Goal: Find contact information: Find contact information

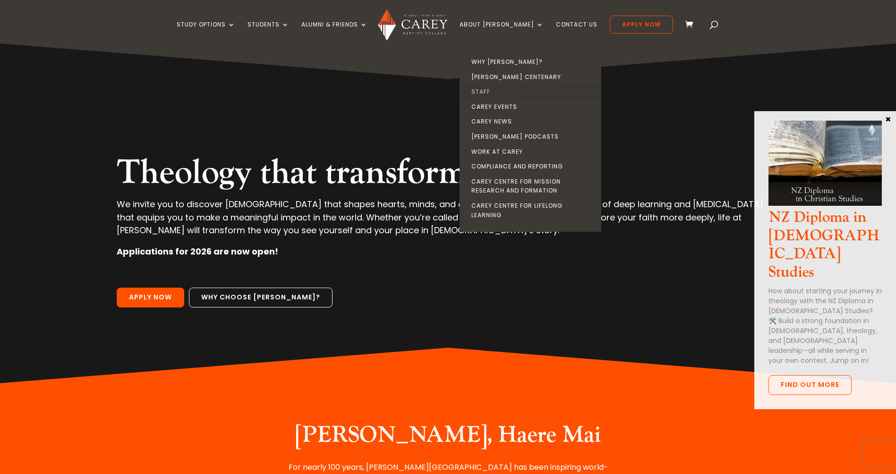
click at [508, 92] on link "Staff" at bounding box center [533, 91] width 142 height 15
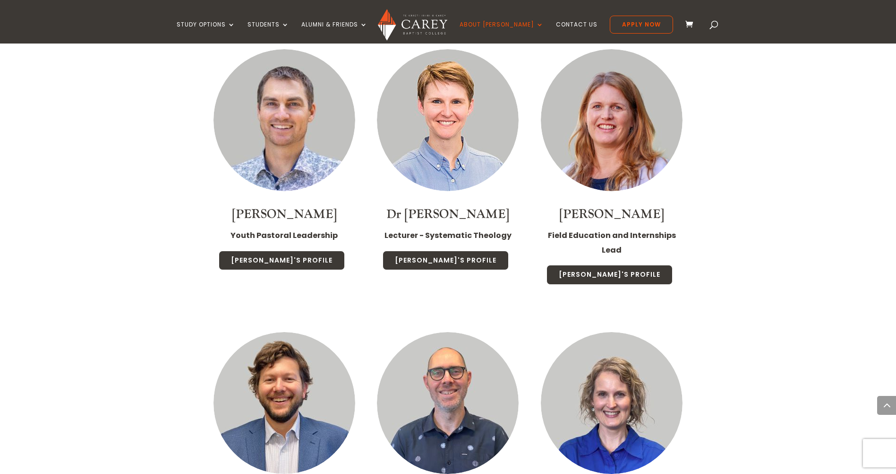
scroll to position [1621, 0]
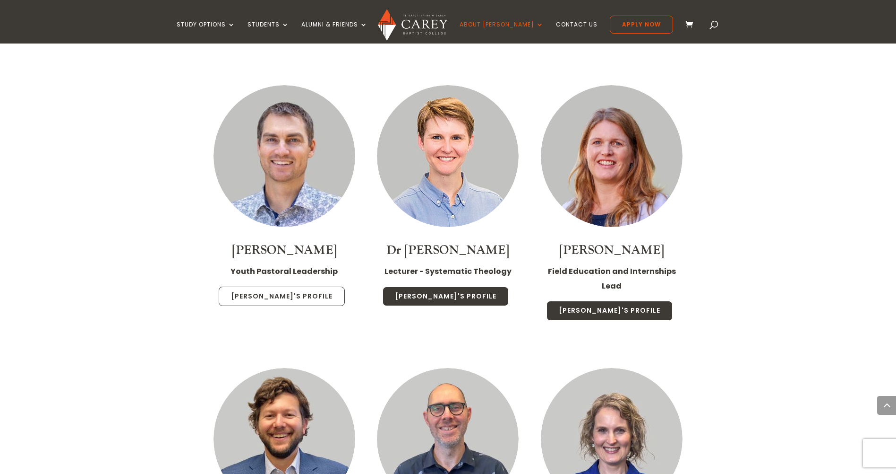
click at [265, 286] on link "Sam's Profile" at bounding box center [282, 296] width 126 height 20
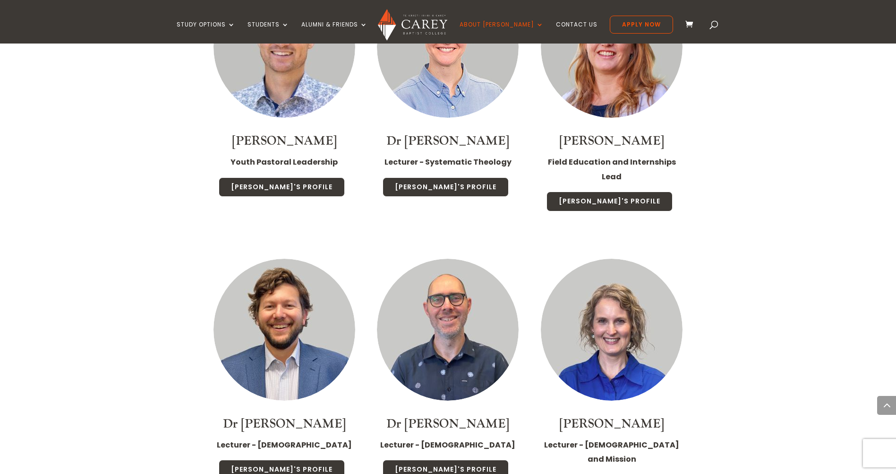
scroll to position [1773, 0]
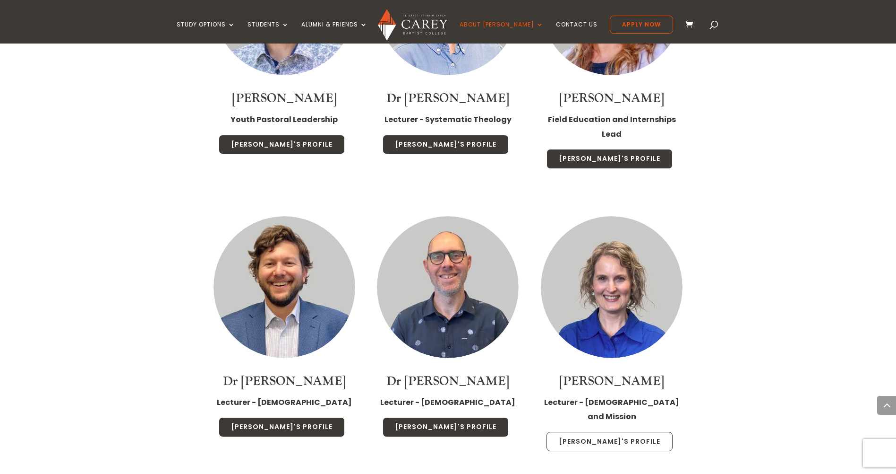
click at [595, 431] on link "Emma's Profile" at bounding box center [610, 441] width 126 height 20
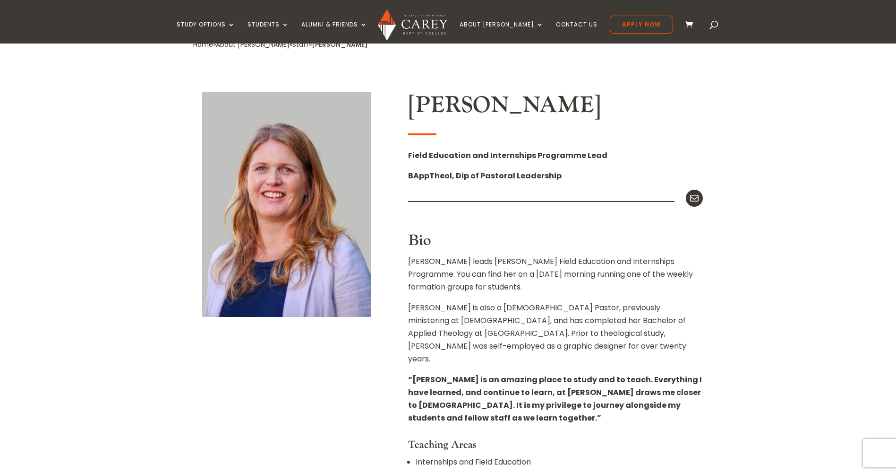
scroll to position [207, 0]
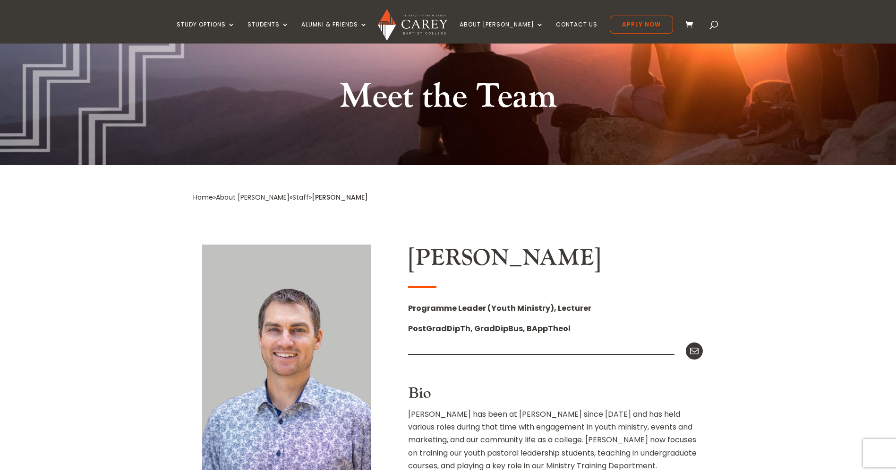
scroll to position [72, 0]
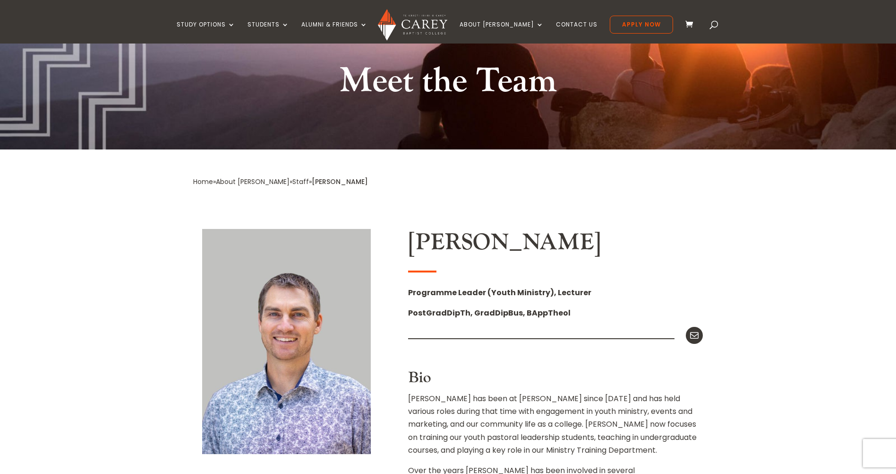
drag, startPoint x: 407, startPoint y: 291, endPoint x: 586, endPoint y: 294, distance: 179.6
copy strong "Programme Leader (Youth Ministry), Lecturer"
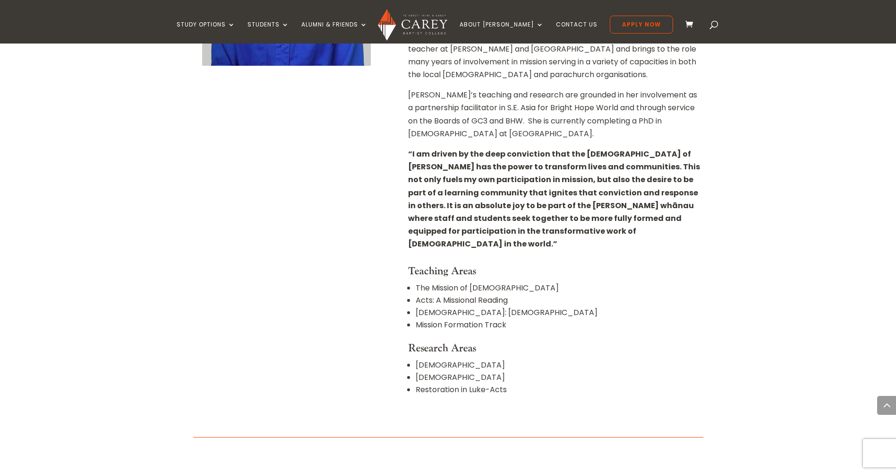
scroll to position [260, 0]
